Goal: Information Seeking & Learning: Learn about a topic

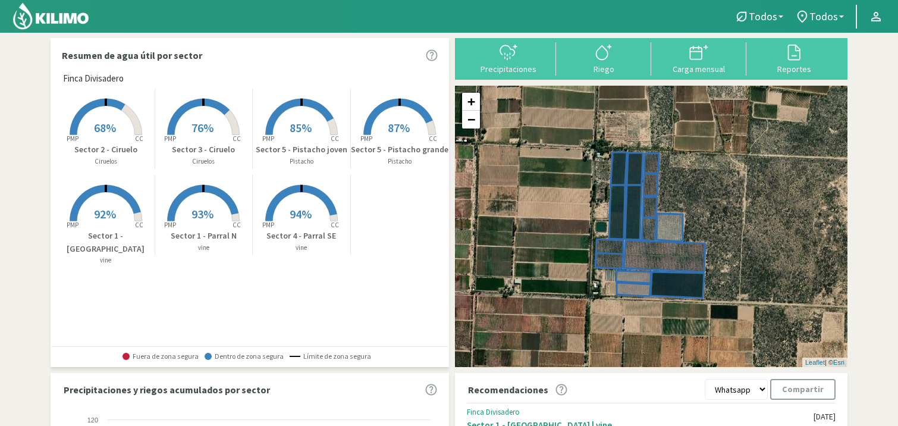
click at [199, 111] on rect at bounding box center [203, 136] width 95 height 95
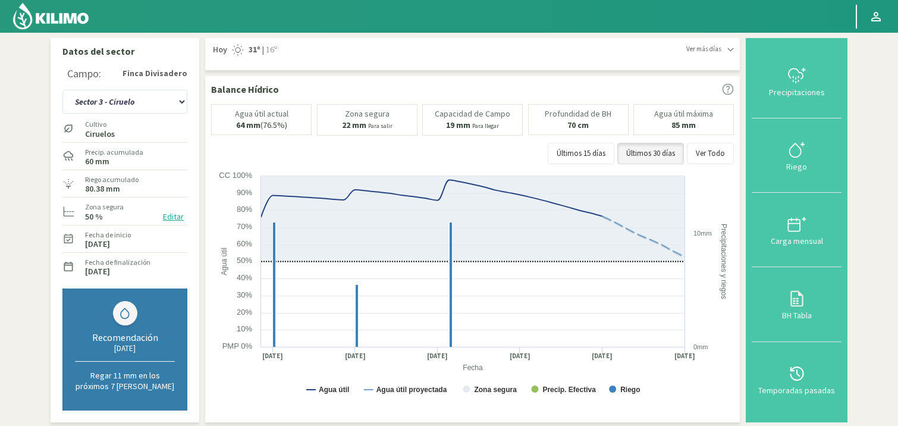
scroll to position [359, 0]
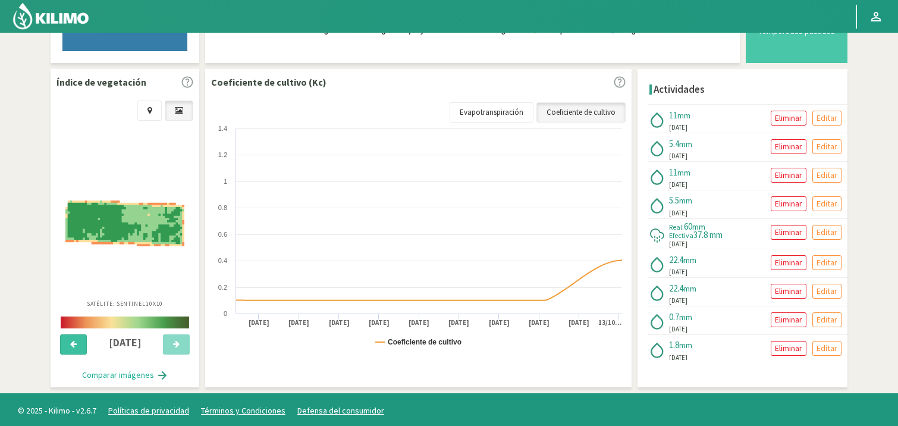
click at [75, 341] on icon at bounding box center [73, 344] width 7 height 8
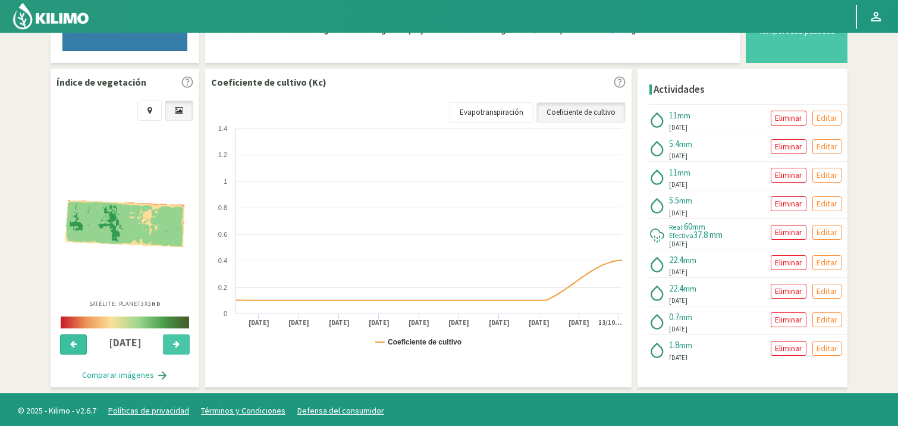
click at [75, 341] on icon at bounding box center [73, 344] width 7 height 8
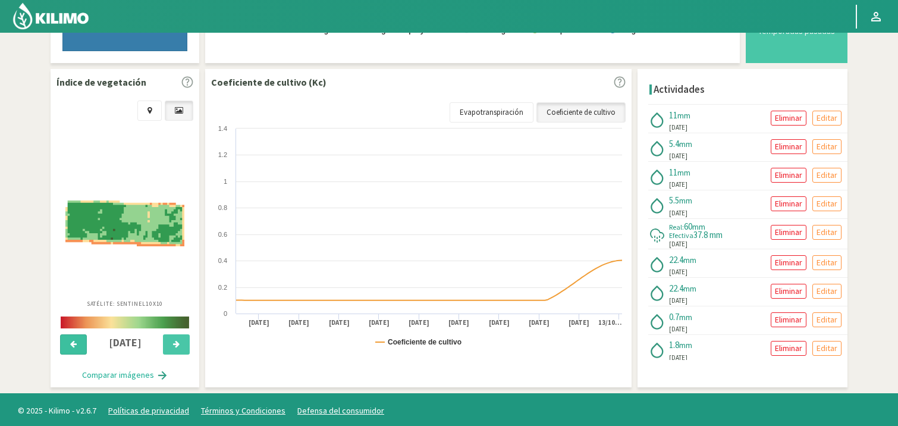
click at [75, 341] on icon at bounding box center [73, 344] width 7 height 8
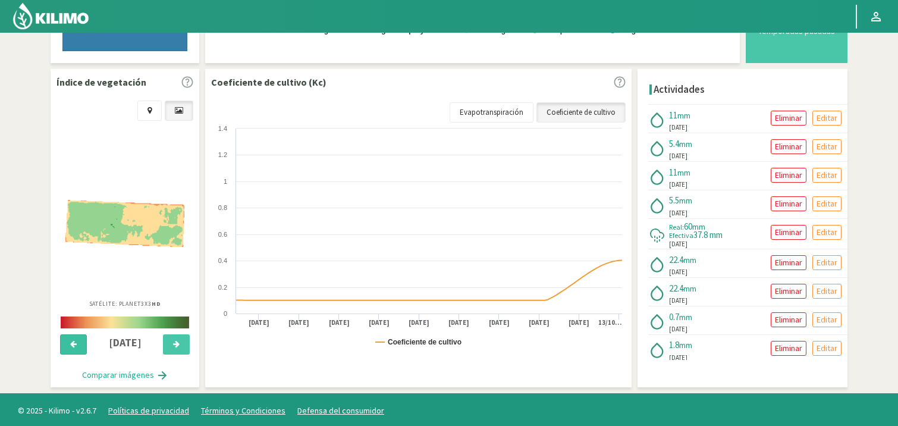
click at [75, 341] on icon at bounding box center [73, 344] width 7 height 8
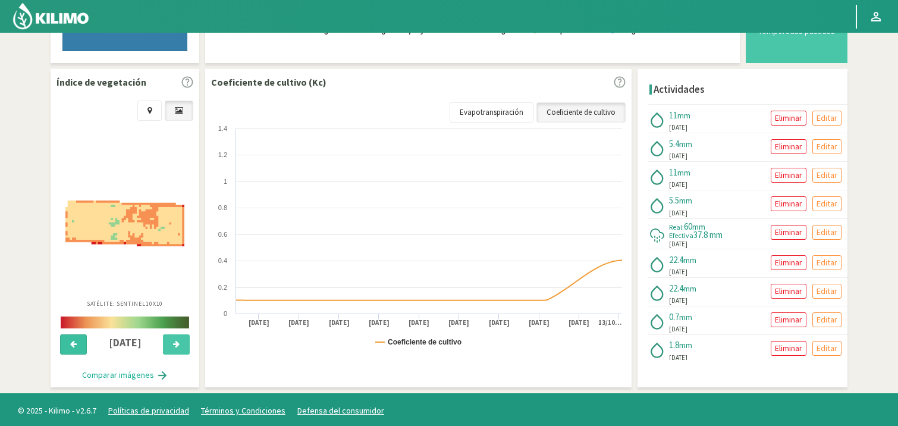
click at [75, 341] on icon at bounding box center [73, 344] width 7 height 8
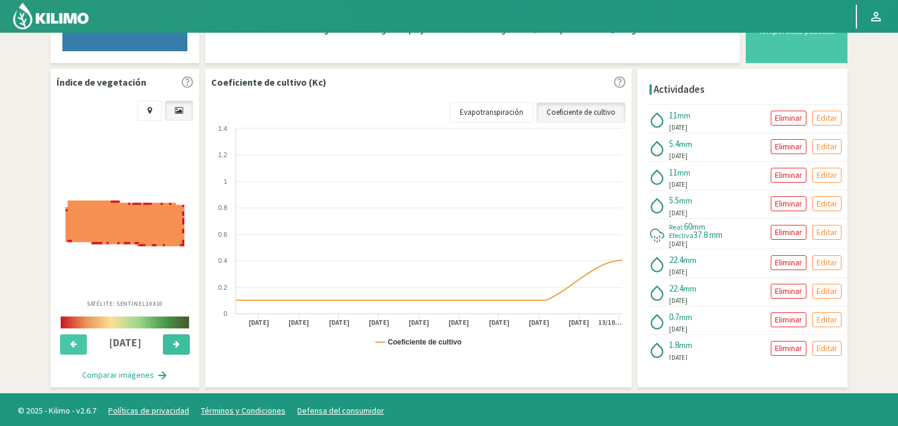
click at [169, 339] on button at bounding box center [176, 344] width 27 height 20
click at [127, 236] on img at bounding box center [124, 223] width 119 height 46
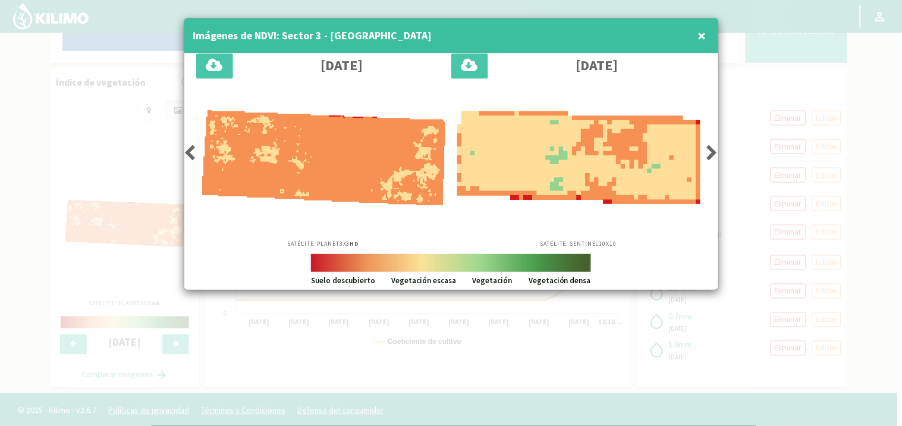
click at [708, 147] on icon at bounding box center [712, 152] width 12 height 17
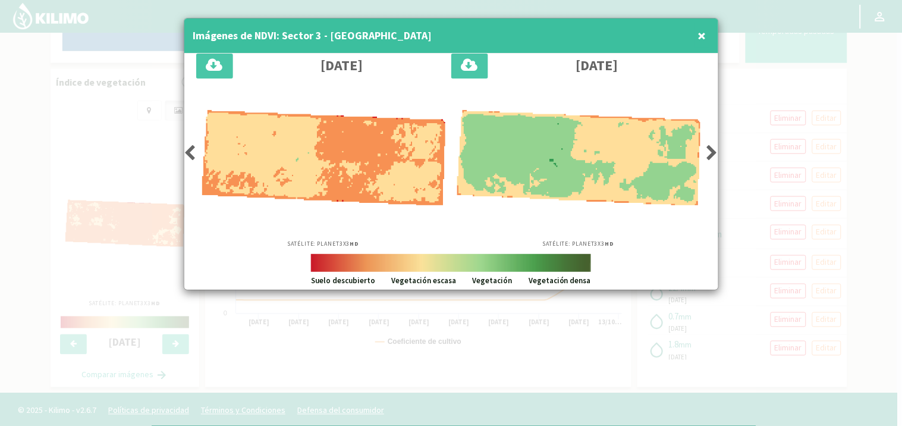
click at [708, 147] on icon at bounding box center [712, 152] width 12 height 17
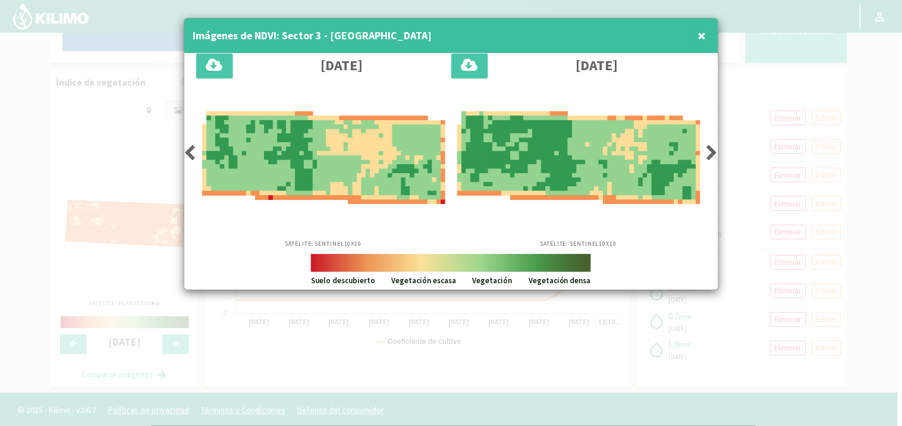
click at [708, 147] on icon at bounding box center [712, 152] width 12 height 17
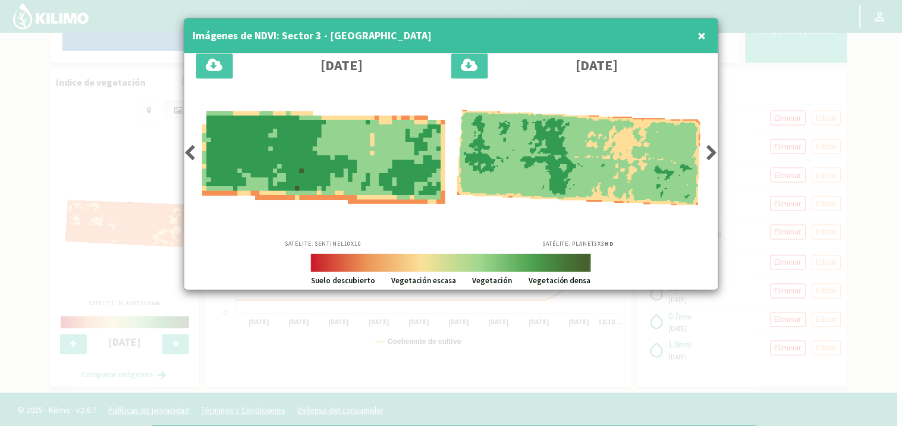
click at [708, 147] on icon at bounding box center [712, 152] width 12 height 17
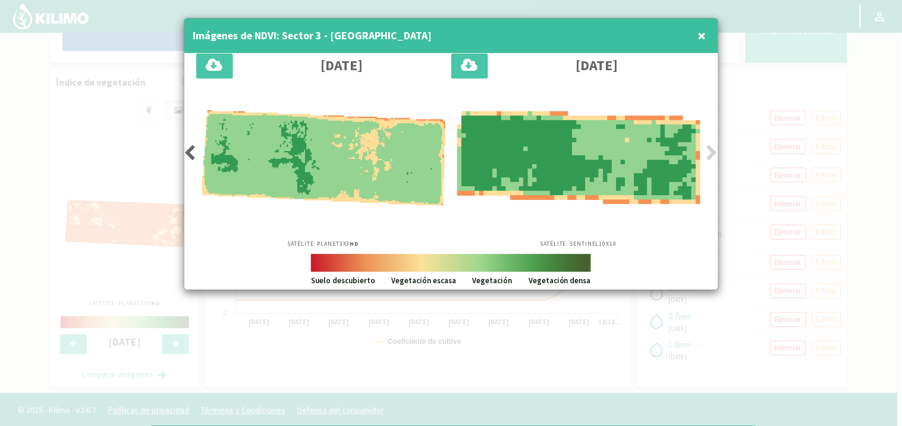
click at [708, 147] on icon at bounding box center [712, 152] width 12 height 17
click at [702, 34] on span "×" at bounding box center [702, 36] width 8 height 20
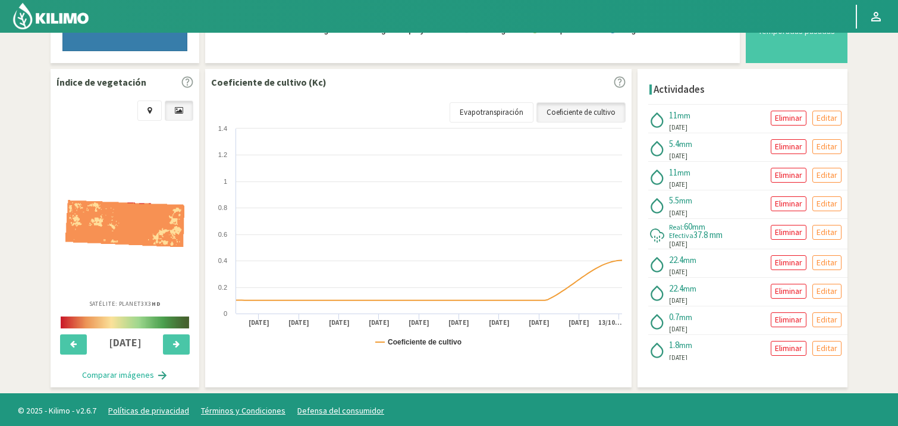
scroll to position [0, 0]
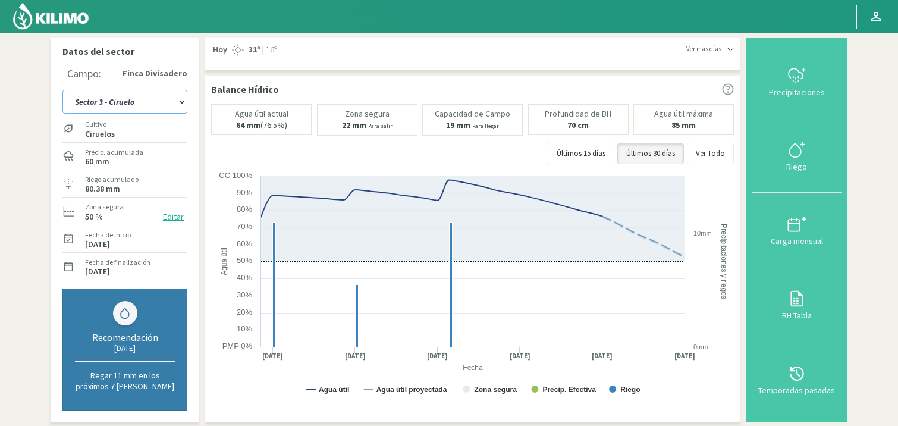
click at [182, 98] on select "Sector 1 - [GEOGRAPHIC_DATA] Sector 1 - [GEOGRAPHIC_DATA] N Sector 2 - [GEOGRAP…" at bounding box center [124, 102] width 125 height 24
click at [62, 90] on select "Sector 1 - [GEOGRAPHIC_DATA] Sector 1 - [GEOGRAPHIC_DATA] N Sector 2 - [GEOGRAP…" at bounding box center [124, 102] width 125 height 24
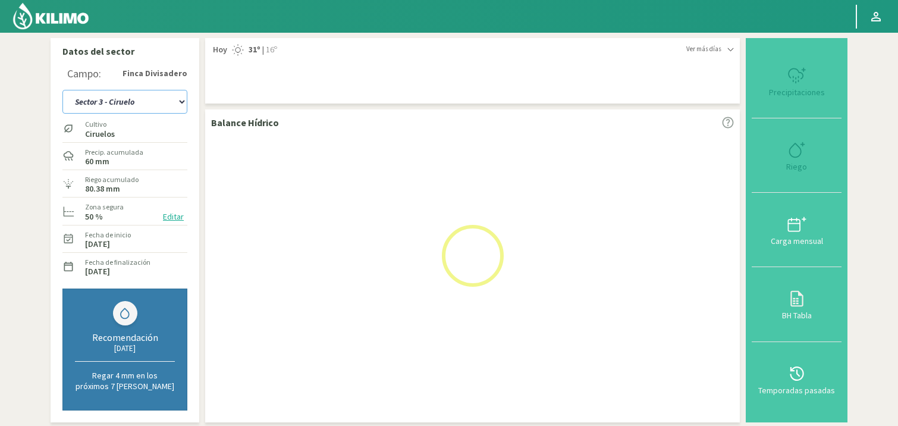
select select "7: Object"
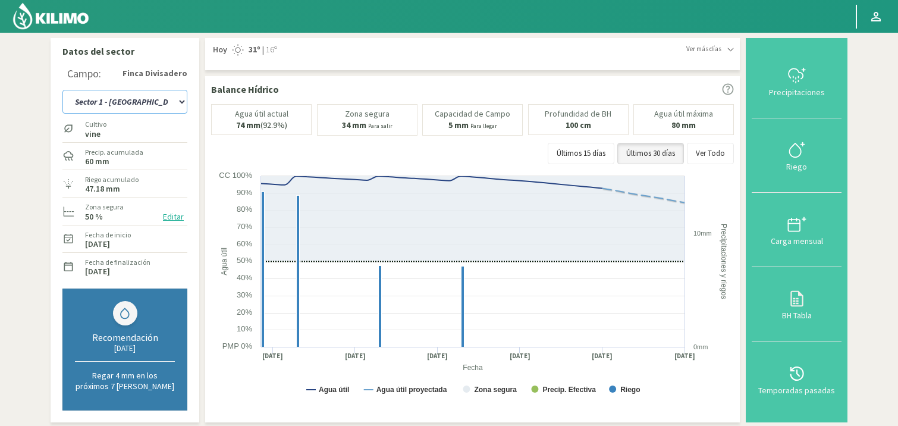
scroll to position [371, 0]
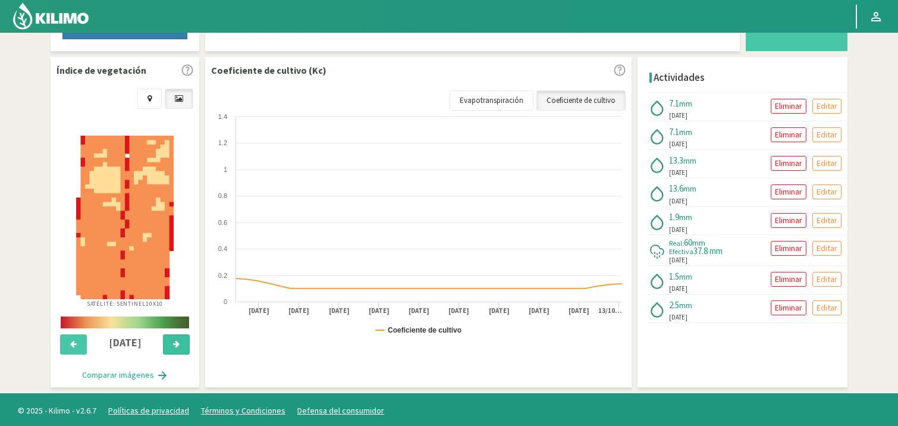
click at [173, 340] on icon at bounding box center [176, 344] width 7 height 8
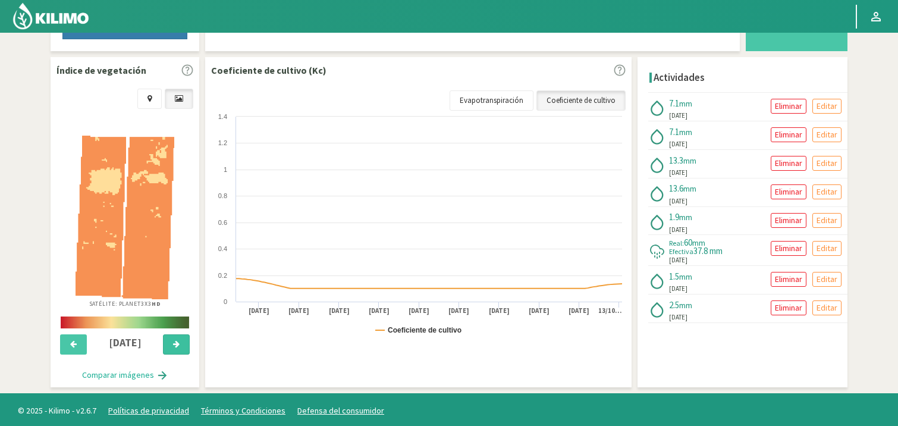
click at [173, 340] on icon at bounding box center [176, 344] width 7 height 8
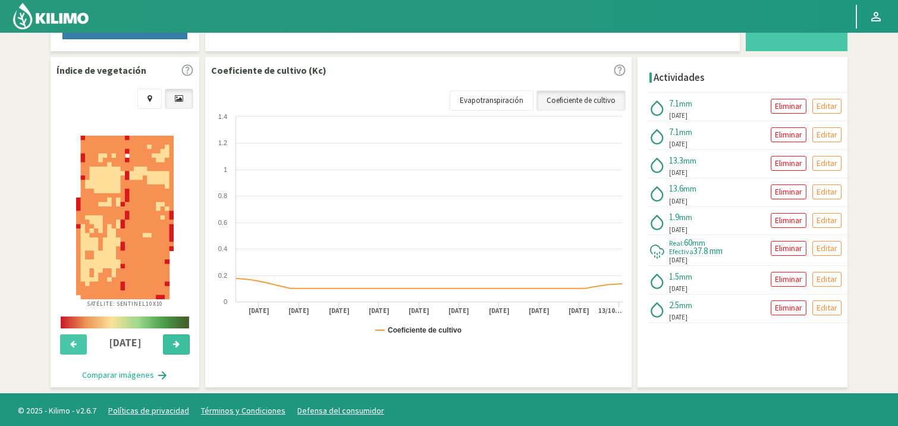
click at [173, 340] on icon at bounding box center [176, 344] width 7 height 8
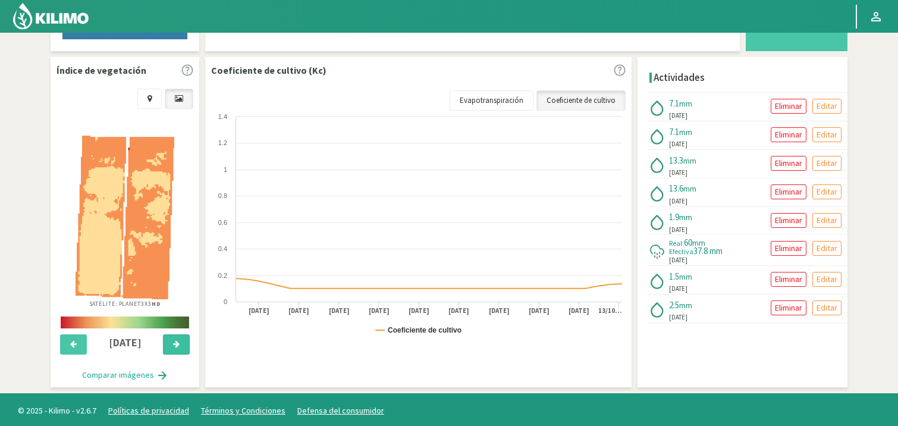
click at [173, 340] on icon at bounding box center [176, 344] width 7 height 8
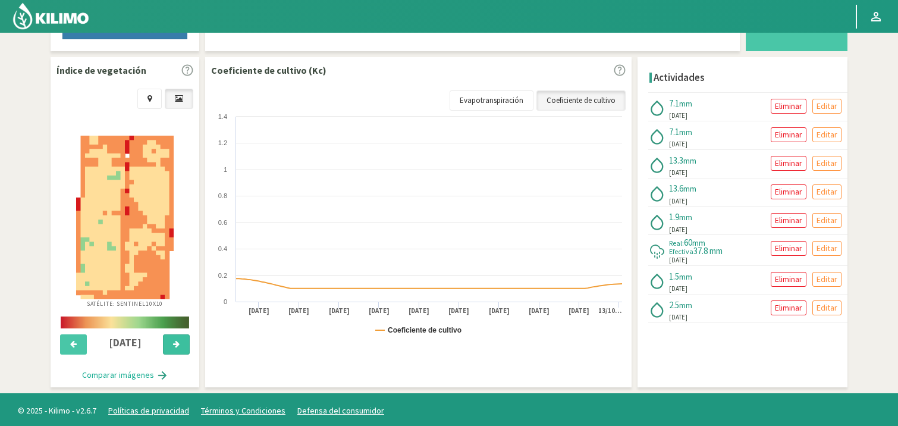
click at [173, 340] on icon at bounding box center [176, 344] width 7 height 8
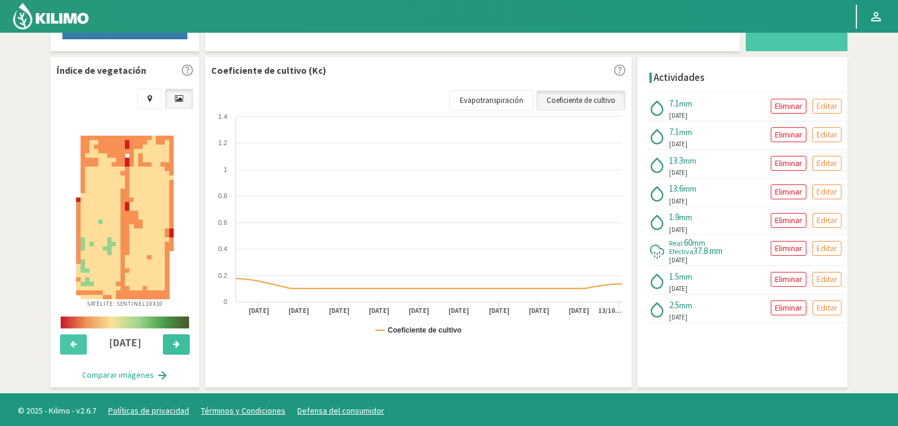
click at [173, 340] on icon at bounding box center [176, 344] width 7 height 8
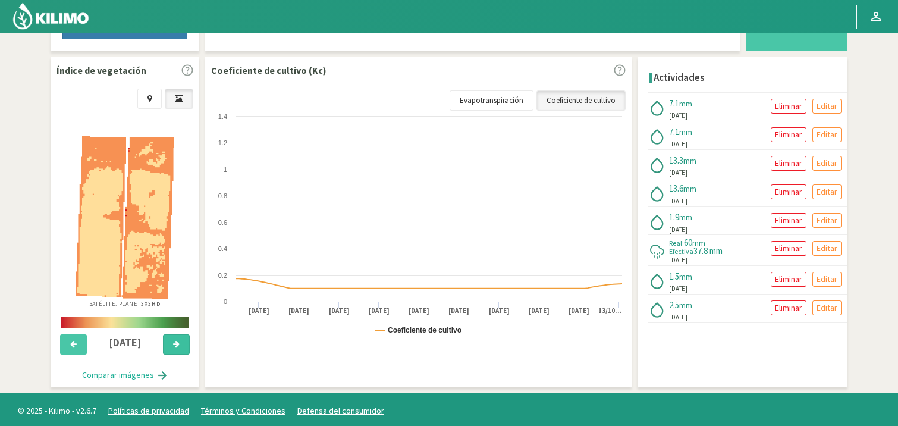
click at [173, 340] on icon at bounding box center [176, 344] width 7 height 8
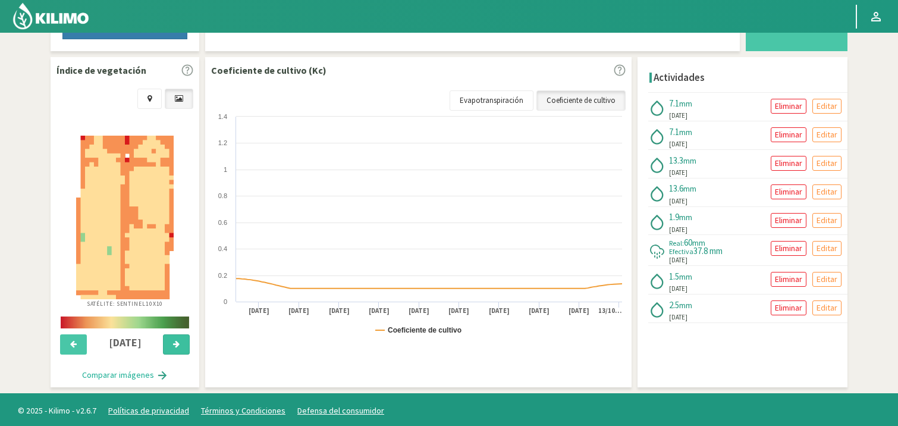
click at [173, 340] on icon at bounding box center [176, 344] width 7 height 8
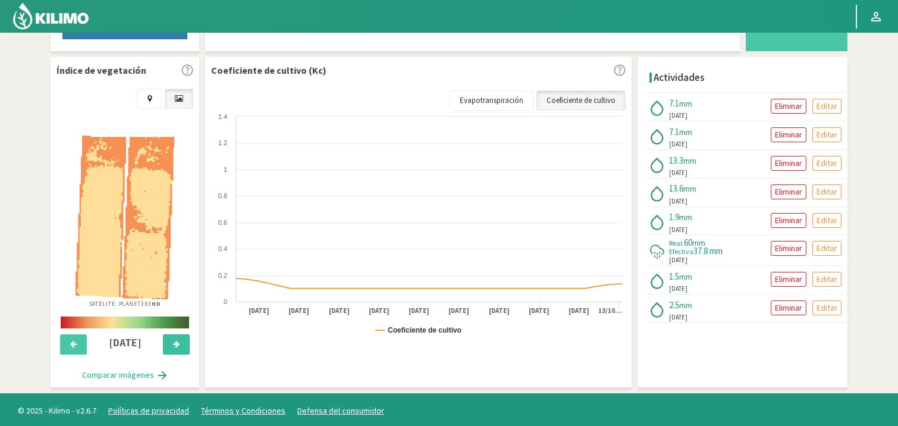
click at [173, 340] on icon at bounding box center [176, 344] width 7 height 8
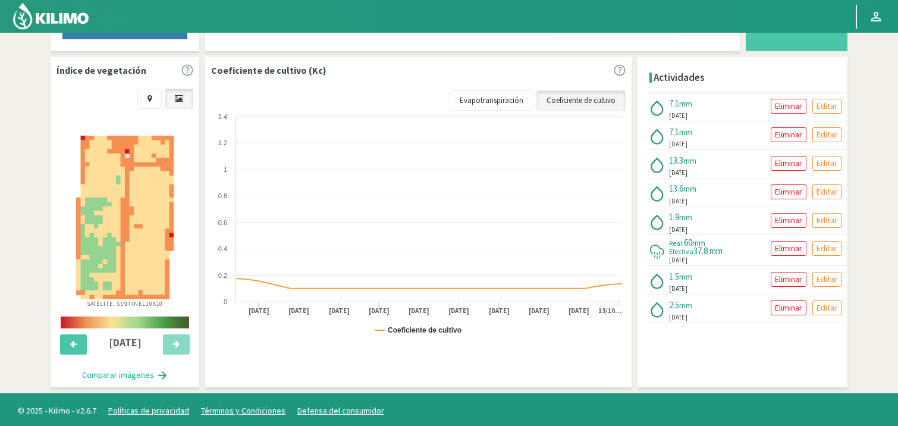
scroll to position [0, 0]
